Goal: Task Accomplishment & Management: Manage account settings

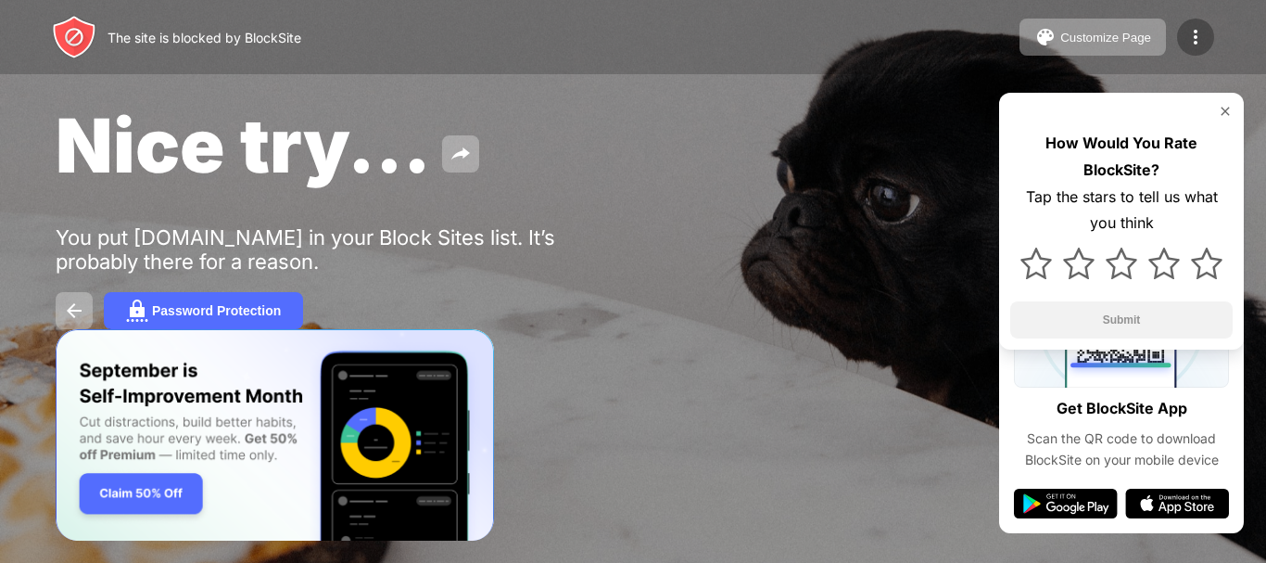
click at [1191, 40] on img at bounding box center [1196, 37] width 22 height 22
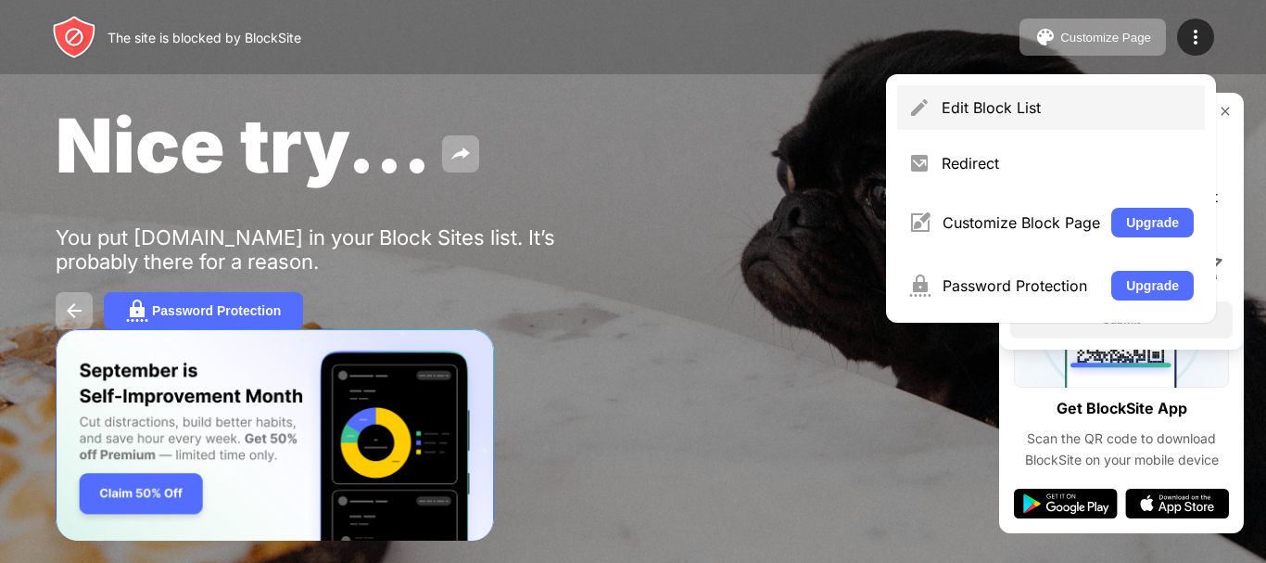
click at [1150, 104] on div "Edit Block List" at bounding box center [1068, 107] width 252 height 19
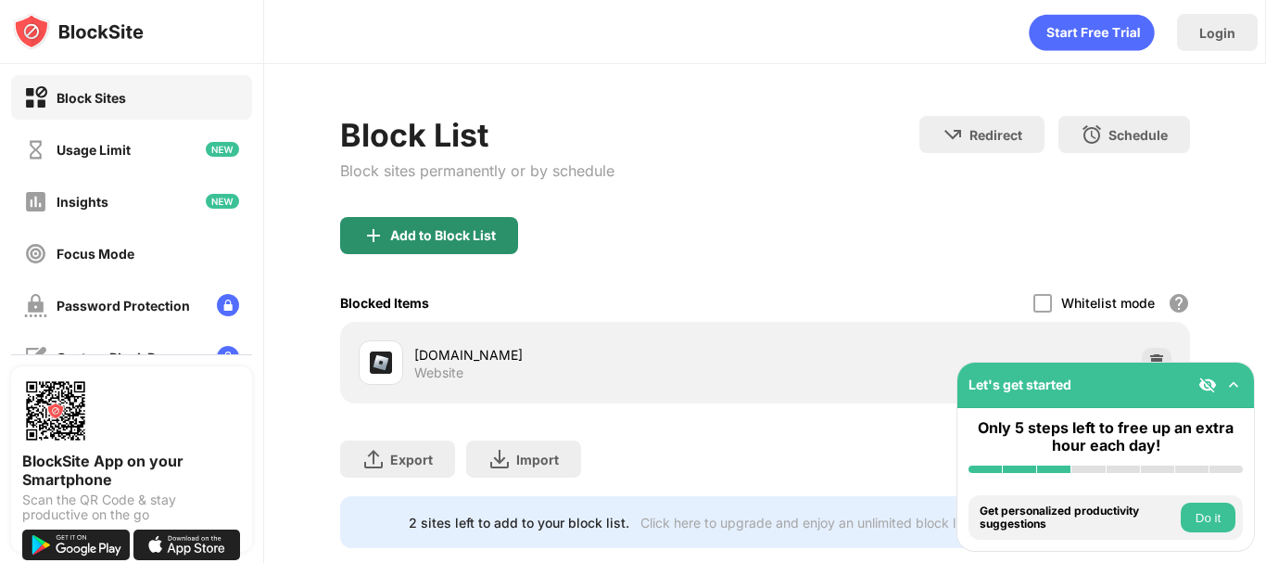
click at [474, 239] on div "Add to Block List" at bounding box center [443, 235] width 106 height 15
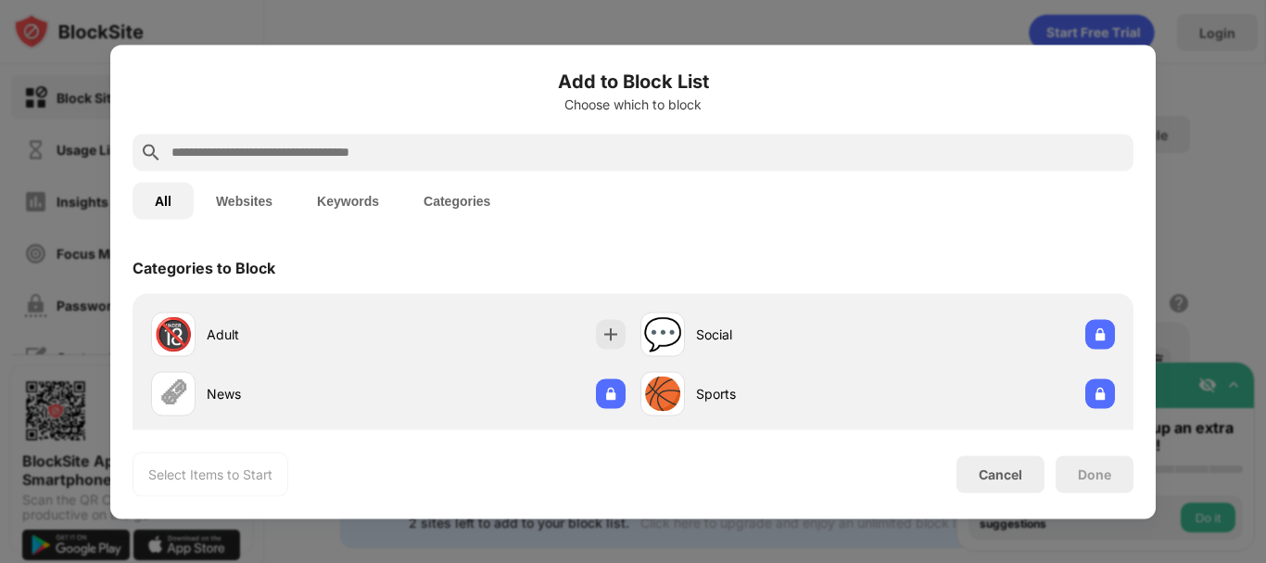
click at [432, 137] on div at bounding box center [633, 151] width 1001 height 37
click at [431, 146] on input "text" at bounding box center [648, 152] width 957 height 22
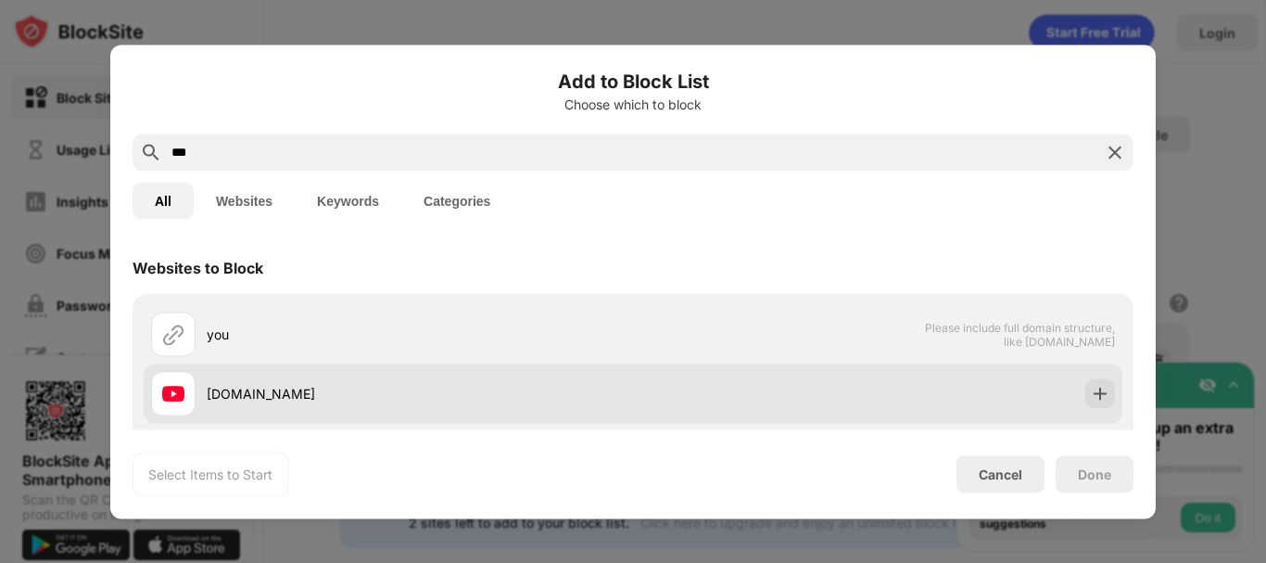
type input "***"
click at [1091, 397] on img at bounding box center [1100, 393] width 19 height 19
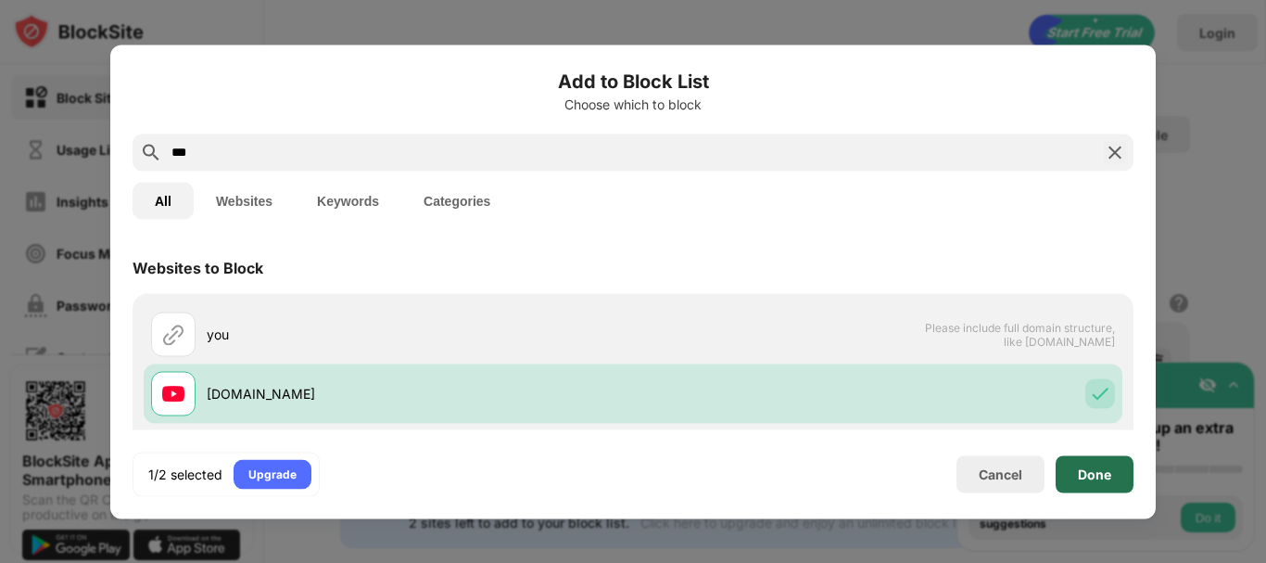
click at [1097, 473] on div "Done" at bounding box center [1094, 473] width 33 height 15
